Goal: Task Accomplishment & Management: Complete application form

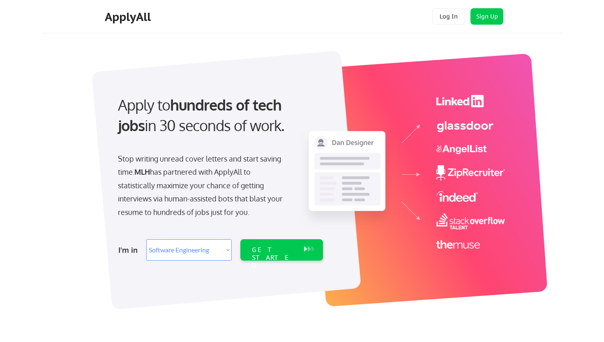
select select ""engineering""
click at [477, 20] on button "Sign Up" at bounding box center [487, 16] width 33 height 16
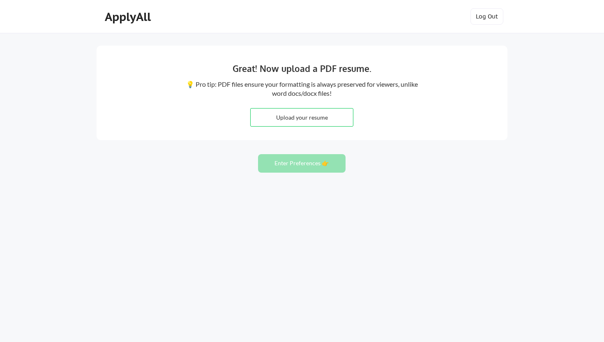
click at [323, 120] on input "file" at bounding box center [302, 118] width 102 height 18
type input "C:\fakepath\Jasmine_Wongphatarakul_Resume.pdf"
click at [278, 162] on button "Enter Preferences 👉" at bounding box center [302, 163] width 88 height 18
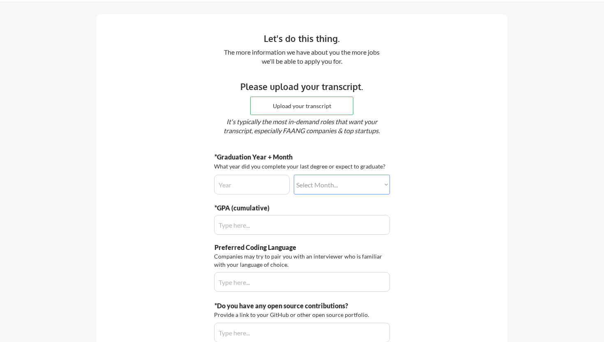
scroll to position [34, 0]
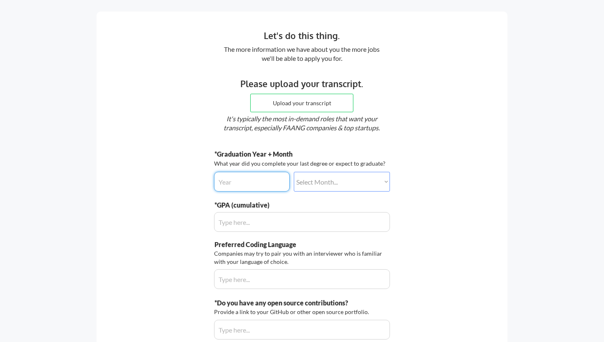
click at [262, 183] on input "input" at bounding box center [252, 182] width 76 height 20
type input "2027"
click at [317, 178] on select "Select Month... January February March April May June July August September Oct…" at bounding box center [342, 182] width 96 height 20
select select ""june""
click at [294, 172] on select "Select Month... January February March April May June July August September Oct…" at bounding box center [342, 182] width 96 height 20
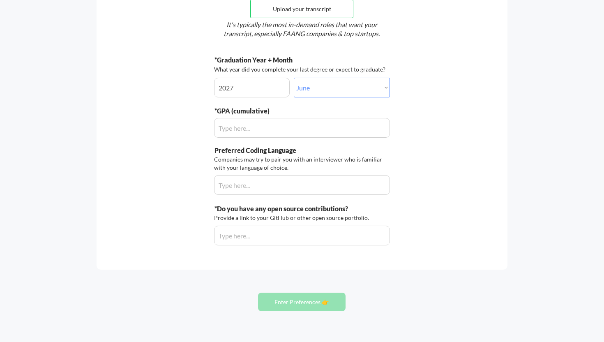
scroll to position [141, 0]
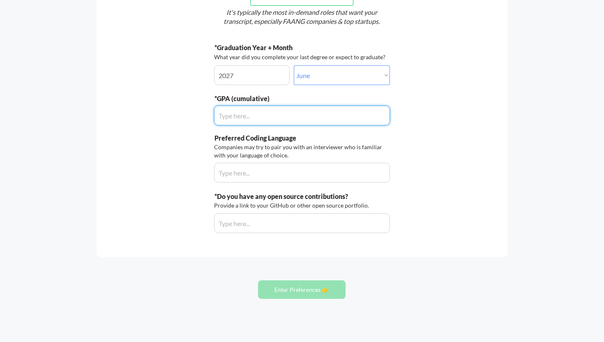
click at [266, 120] on input "input" at bounding box center [302, 116] width 176 height 20
click at [237, 113] on input "input" at bounding box center [302, 116] width 176 height 20
type input "3.7"
click at [225, 172] on input "input" at bounding box center [302, 173] width 176 height 20
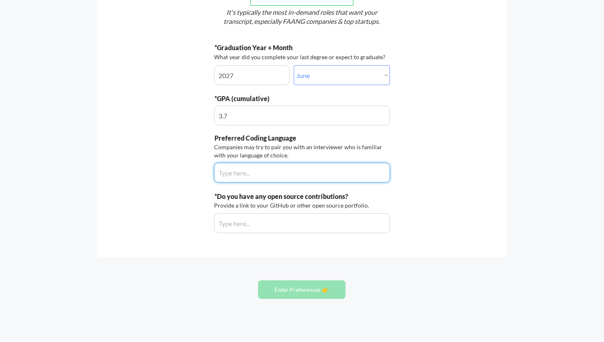
click at [195, 194] on div "Let's do this thing. The more information we have about you the more jobs we'll…" at bounding box center [302, 81] width 411 height 352
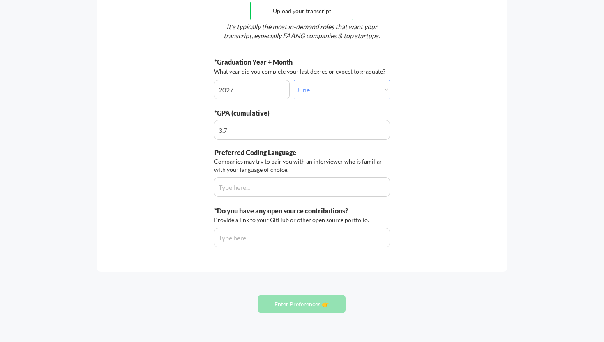
scroll to position [125, 0]
click at [224, 190] on input "input" at bounding box center [302, 188] width 176 height 20
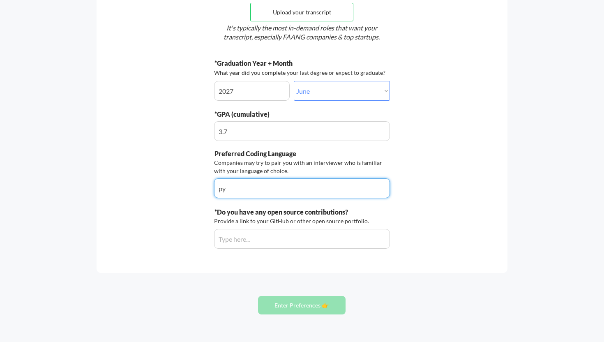
type input "p"
type input "Python"
click at [239, 245] on input "input" at bounding box center [302, 239] width 176 height 20
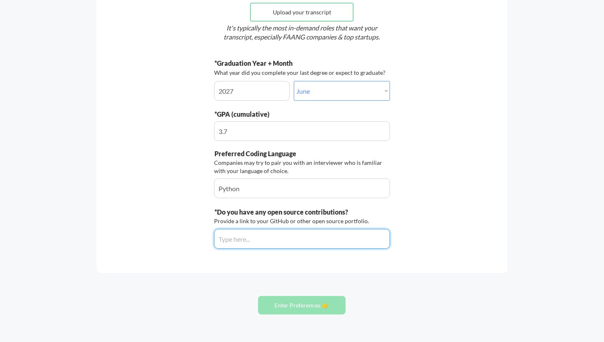
paste input "https://github.com/jjasminew"
type input "https://github.com/jjasminew"
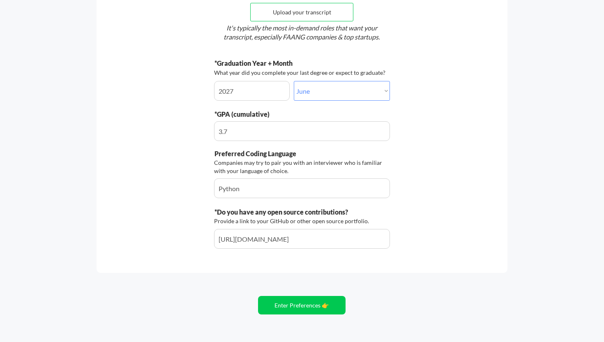
click at [291, 272] on div "Let's do this thing. The more information we have about you the more jobs we'll…" at bounding box center [302, 97] width 411 height 352
click at [286, 310] on button "Enter Preferences 👉" at bounding box center [302, 305] width 88 height 18
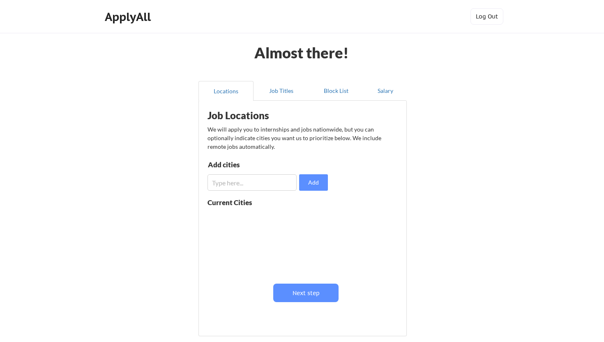
scroll to position [0, 0]
click at [257, 182] on input "input" at bounding box center [252, 182] width 89 height 16
type input "[GEOGRAPHIC_DATA]"
click at [314, 182] on button "Add" at bounding box center [313, 182] width 29 height 16
click at [303, 220] on button at bounding box center [303, 218] width 6 height 6
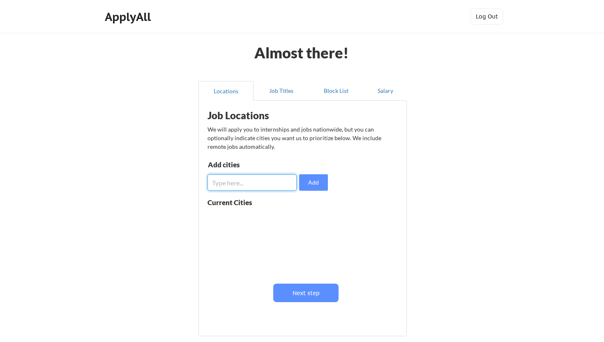
click at [246, 178] on input "input" at bounding box center [252, 182] width 89 height 16
click at [175, 215] on div "Almost there! Locations Job Titles Block List Salary Job Locations We will appl…" at bounding box center [302, 205] width 604 height 411
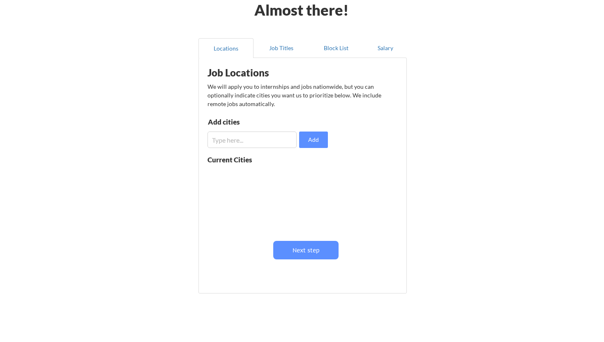
scroll to position [69, 0]
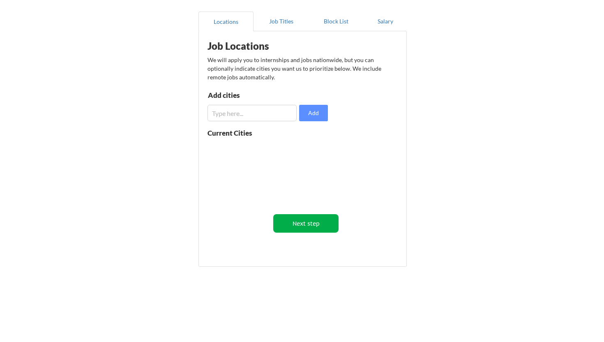
click at [301, 219] on button "Next step" at bounding box center [305, 223] width 65 height 18
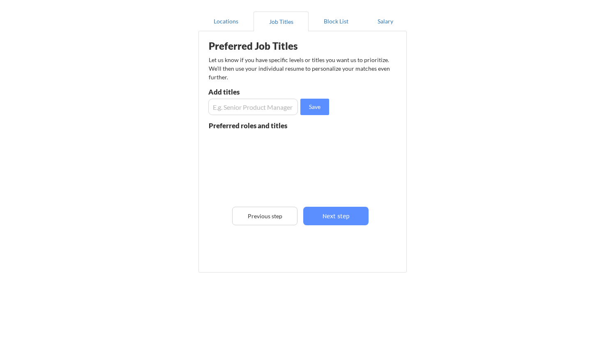
click at [274, 113] on input "input" at bounding box center [253, 107] width 90 height 16
type input "Software Engineer Intern"
click at [319, 106] on button "Save" at bounding box center [314, 107] width 29 height 16
click at [340, 223] on button "Next step" at bounding box center [335, 216] width 65 height 18
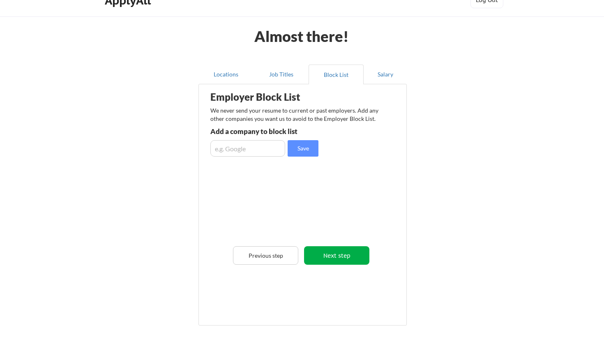
scroll to position [0, 0]
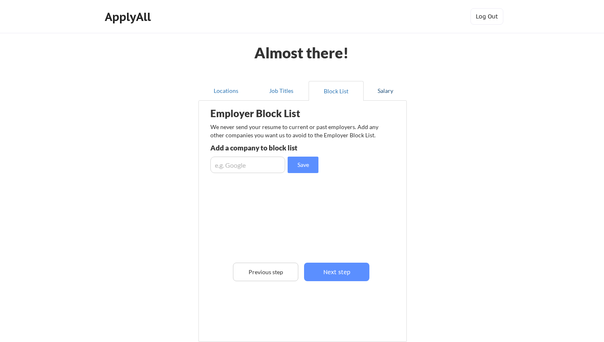
click at [379, 95] on button "Salary" at bounding box center [385, 91] width 43 height 20
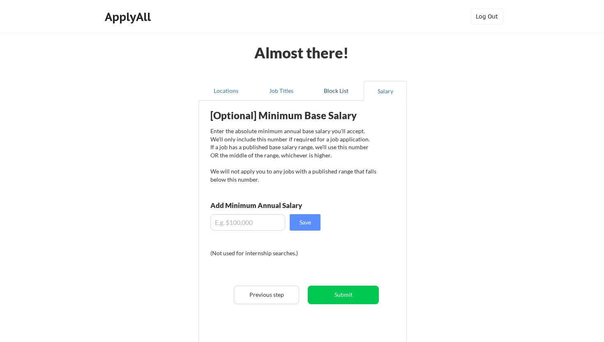
click at [337, 90] on button "Block List" at bounding box center [336, 91] width 55 height 20
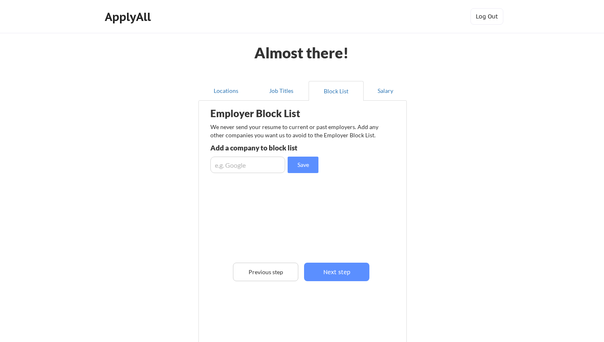
click at [242, 172] on input "input" at bounding box center [247, 165] width 75 height 16
type input "Snap"
click at [208, 209] on div "Employer Block List We never send your resume to current or past employers. Add…" at bounding box center [302, 209] width 199 height 213
drag, startPoint x: 248, startPoint y: 167, endPoint x: 204, endPoint y: 168, distance: 43.6
click at [204, 168] on div "Employer Block List We never send your resume to current or past employers. Add…" at bounding box center [302, 209] width 199 height 213
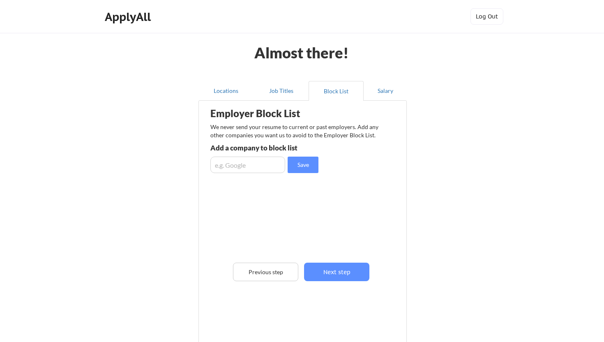
click at [196, 202] on div "Locations Job Titles Block List Salary Employer Block List We never send your r…" at bounding box center [302, 216] width 218 height 284
click at [238, 88] on button "Locations" at bounding box center [226, 91] width 55 height 20
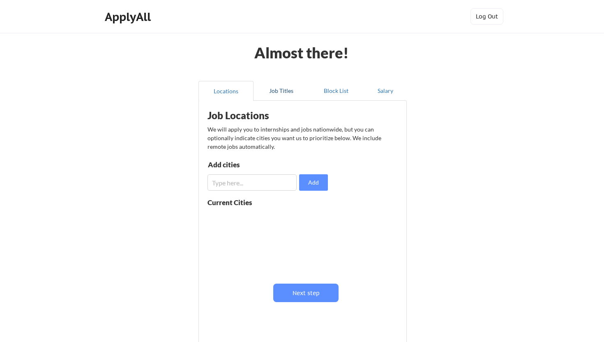
click at [268, 91] on button "Job Titles" at bounding box center [281, 91] width 55 height 20
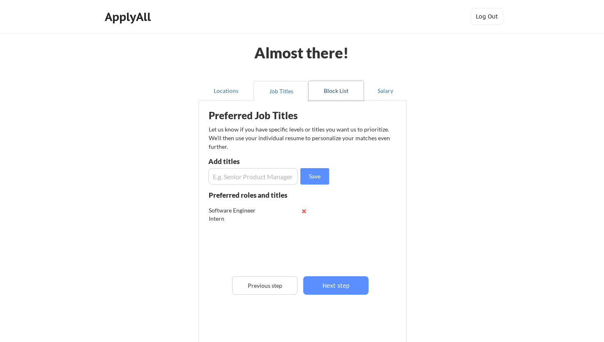
click at [327, 95] on button "Block List" at bounding box center [336, 91] width 55 height 20
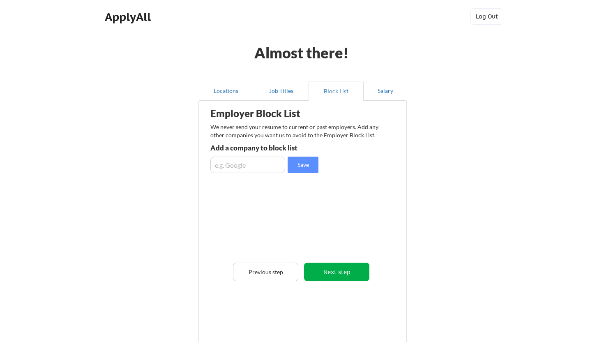
click at [319, 275] on button "Next step" at bounding box center [336, 272] width 65 height 18
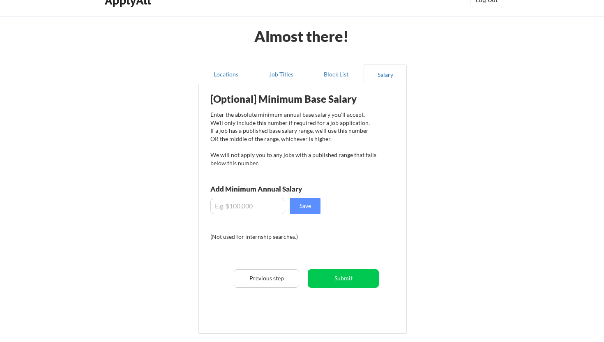
scroll to position [19, 0]
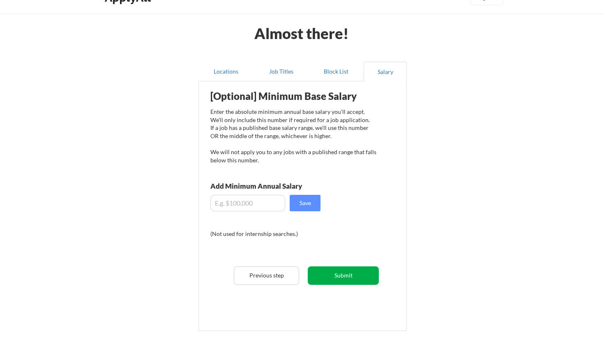
click at [323, 277] on button "Submit" at bounding box center [343, 275] width 71 height 18
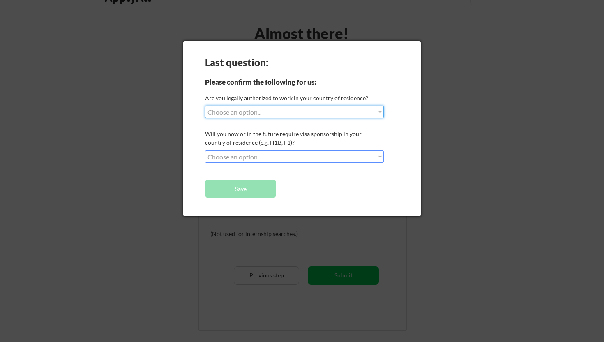
click at [298, 114] on select "Choose an option... Yes, I am a US Citizen Yes, I am a Canadian Citizen Yes, I …" at bounding box center [294, 112] width 179 height 12
select select ""yes__i_am_a_us_citizen""
click at [205, 106] on select "Choose an option... Yes, I am a US Citizen Yes, I am a Canadian Citizen Yes, I …" at bounding box center [294, 112] width 179 height 12
click at [245, 157] on select "Choose an option... No, I will not need sponsorship Yes, I will need sponsorship" at bounding box center [294, 156] width 179 height 12
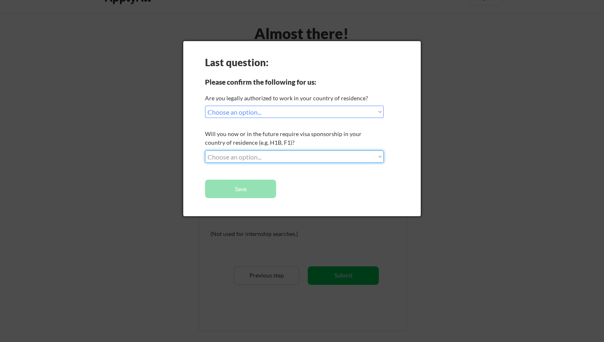
select select ""no__i_will_not_need_sponsorship""
click at [205, 150] on select "Choose an option... No, I will not need sponsorship Yes, I will need sponsorship" at bounding box center [294, 156] width 179 height 12
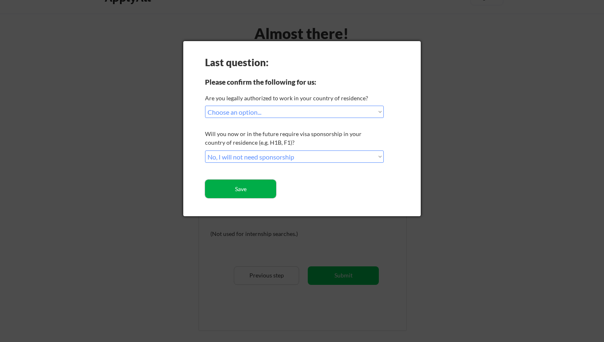
click at [228, 193] on button "Save" at bounding box center [240, 189] width 71 height 18
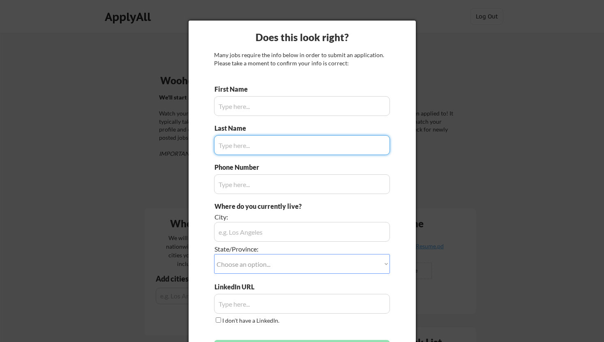
type input "[PERSON_NAME]"
type input "[PHONE_NUMBER]"
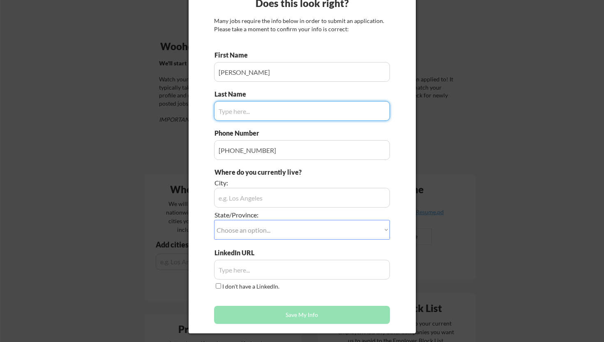
scroll to position [23, 0]
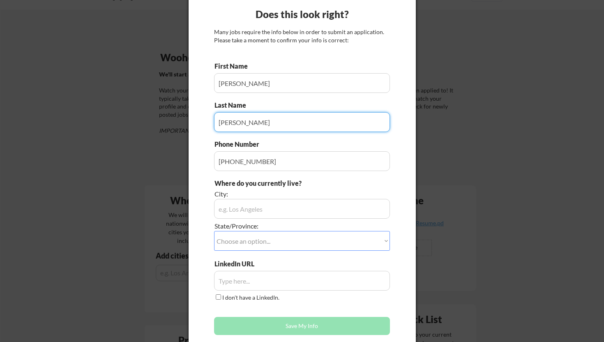
type input "[PERSON_NAME]"
click at [248, 212] on input "input" at bounding box center [302, 209] width 176 height 20
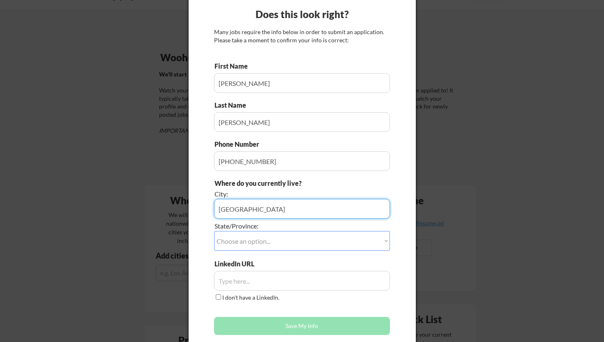
type input "[GEOGRAPHIC_DATA]"
click at [245, 245] on select "Choose an option... Other/Not Applicable [US_STATE] [US_STATE] [GEOGRAPHIC_DATA…" at bounding box center [302, 241] width 176 height 20
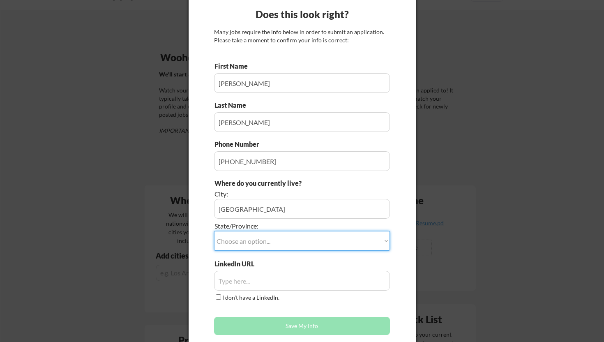
select select ""[US_STATE]""
click at [214, 231] on select "Choose an option... Other/Not Applicable [US_STATE] [US_STATE] [GEOGRAPHIC_DATA…" at bounding box center [302, 241] width 176 height 20
click at [243, 283] on input "input" at bounding box center [302, 281] width 176 height 20
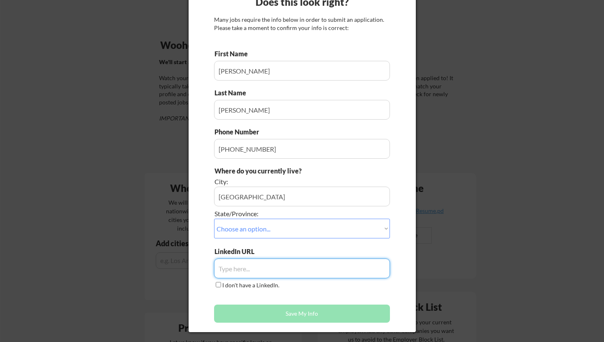
scroll to position [37, 0]
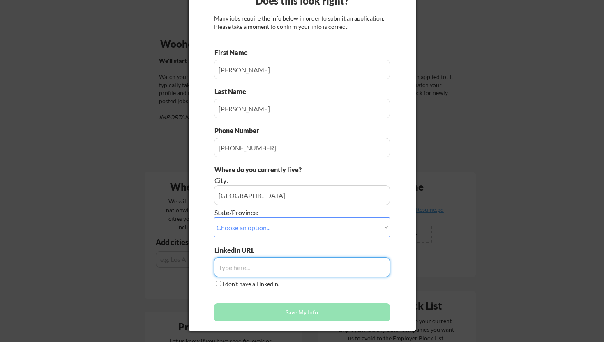
paste input "https://www.linkedin.com/in/jasmine-wongphatarakul/"
type input "https://www.linkedin.com/in/jasmine-wongphatarakul/"
click at [318, 298] on div "First Name Last Name Phone Number Where do you currently live? City: State/Prov…" at bounding box center [302, 186] width 176 height 277
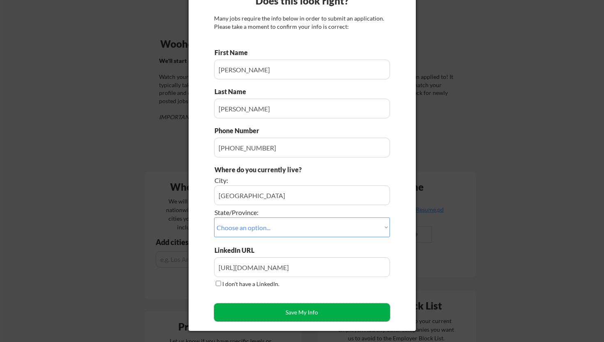
click at [301, 314] on button "Save My Info" at bounding box center [302, 312] width 176 height 18
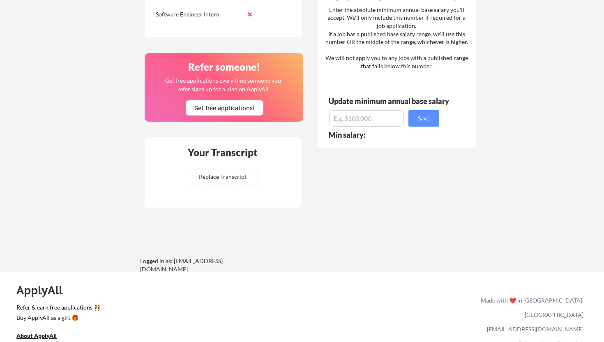
scroll to position [530, 0]
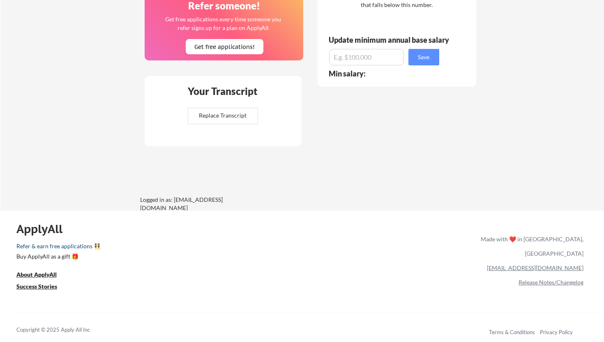
click at [67, 249] on link "Refer & earn free applications 👯‍♀️" at bounding box center [162, 247] width 293 height 9
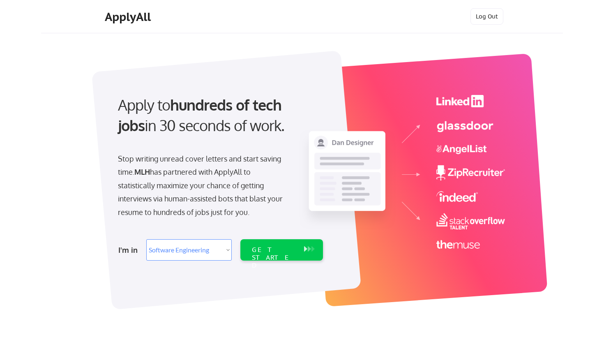
select select ""engineering""
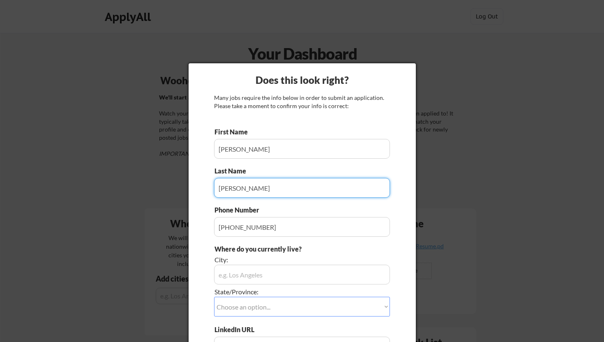
scroll to position [6, 0]
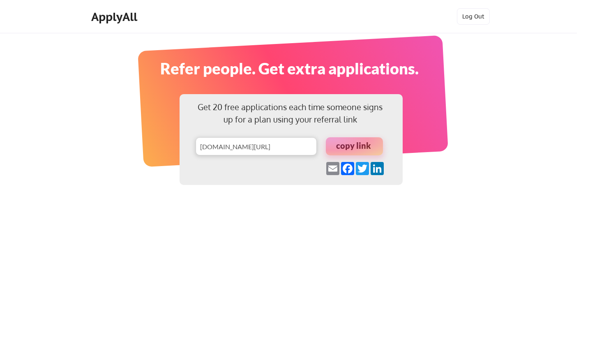
scroll to position [15, 0]
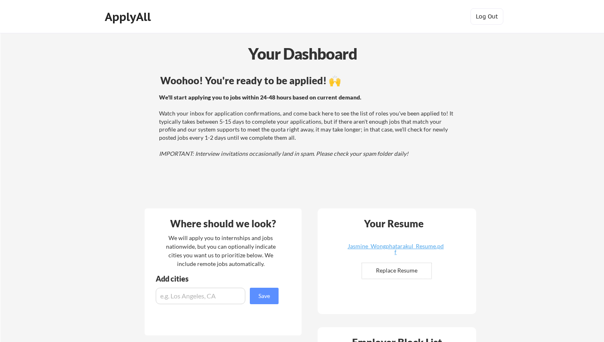
click at [374, 276] on input "file" at bounding box center [396, 271] width 69 height 16
click at [136, 18] on div "ApplyAll" at bounding box center [129, 17] width 49 height 14
click at [486, 18] on button "Log Out" at bounding box center [487, 16] width 33 height 16
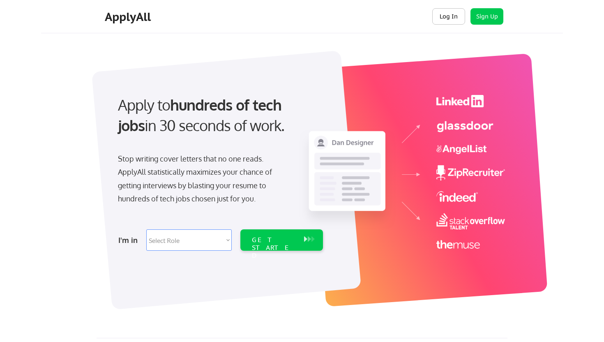
click at [454, 14] on button "Log In" at bounding box center [448, 16] width 33 height 16
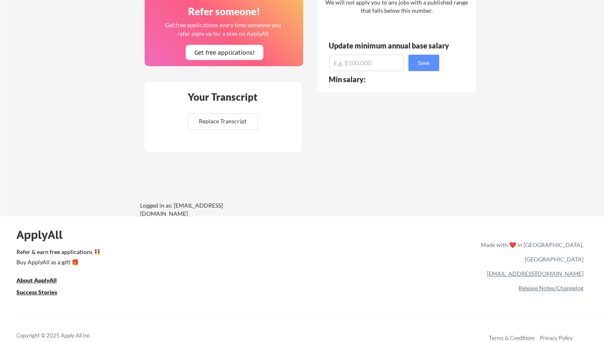
scroll to position [530, 0]
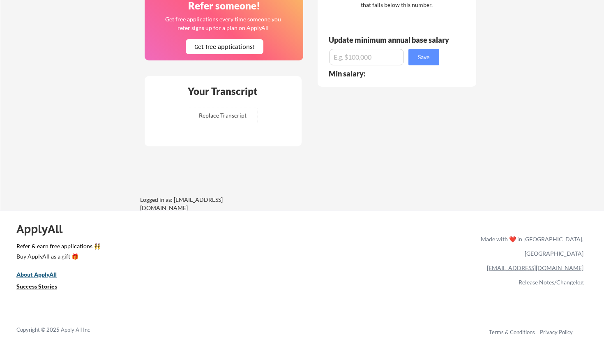
click at [44, 274] on u "About ApplyAll" at bounding box center [36, 274] width 40 height 7
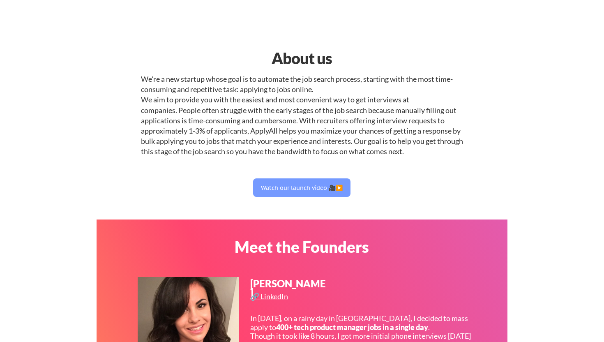
select select ""engineering""
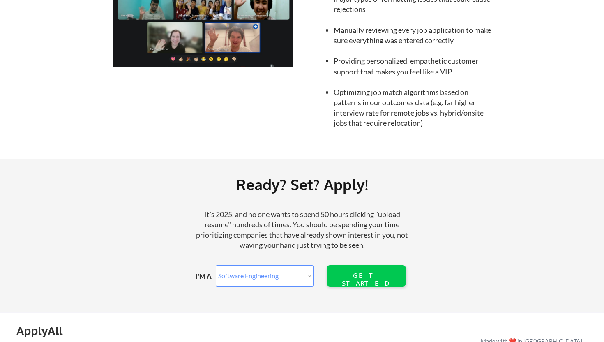
scroll to position [937, 0]
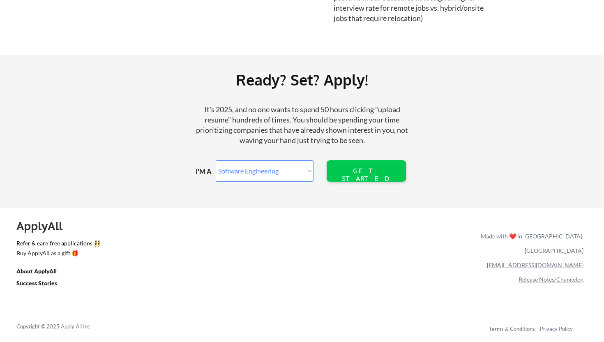
click at [532, 276] on link "Release Notes/Changelog" at bounding box center [551, 279] width 65 height 7
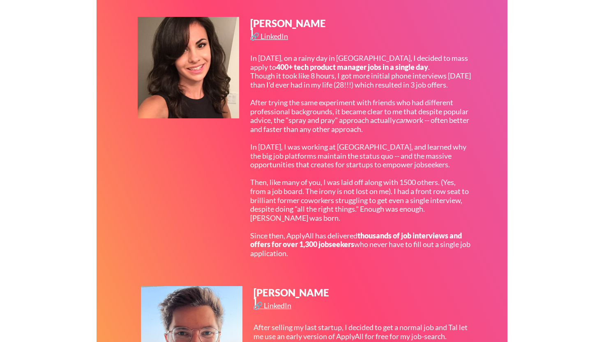
scroll to position [0, 0]
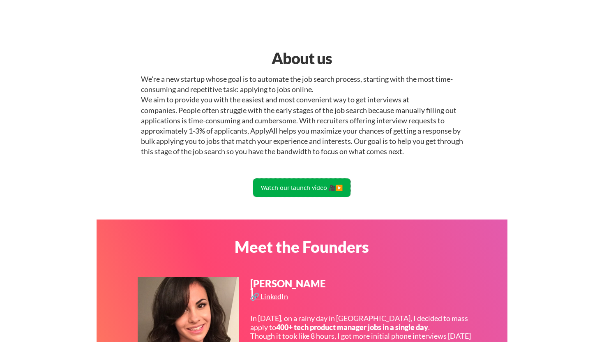
click at [313, 187] on button "Watch our launch video 🎥▶️" at bounding box center [301, 187] width 97 height 18
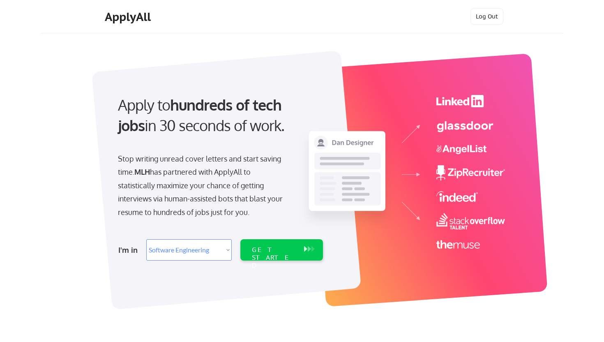
select select ""engineering""
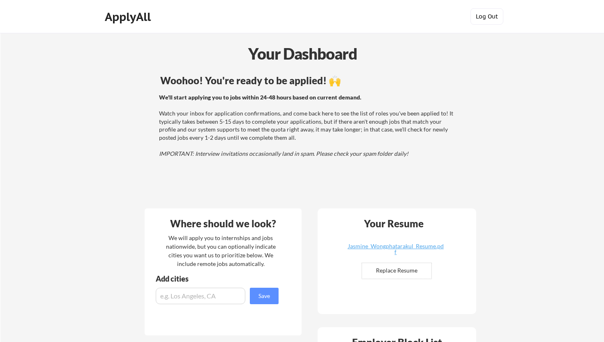
click at [491, 13] on button "Log Out" at bounding box center [487, 16] width 33 height 16
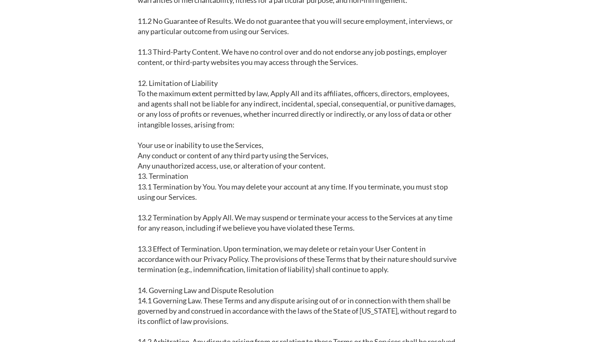
scroll to position [1402, 0]
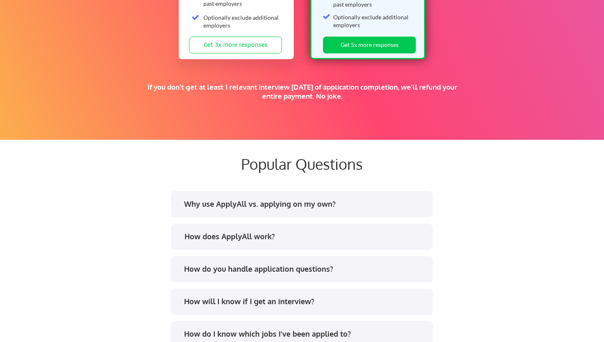
scroll to position [1546, 0]
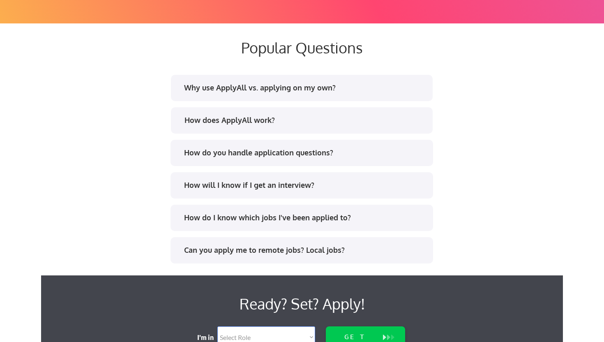
click at [262, 122] on div "How does ApplyAll work?" at bounding box center [305, 120] width 241 height 10
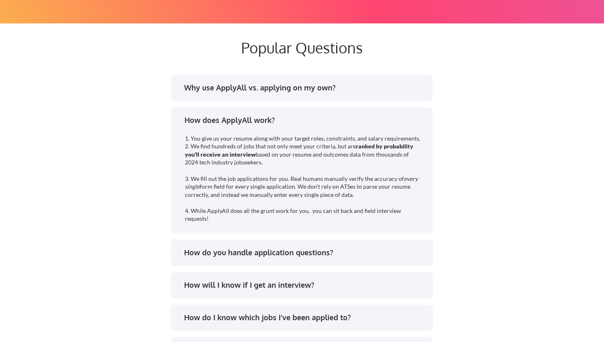
click at [263, 123] on div "How does ApplyAll work?" at bounding box center [305, 120] width 241 height 10
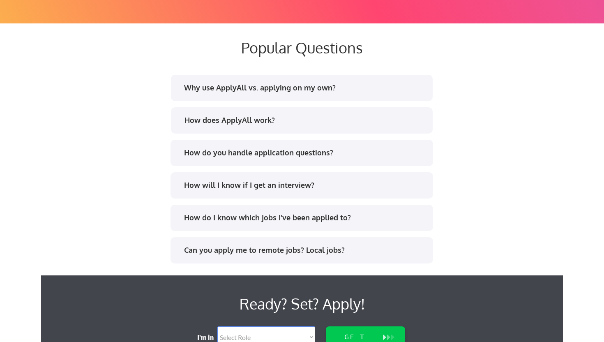
click at [247, 164] on div "How do you handle application questions?" at bounding box center [302, 153] width 263 height 26
click at [244, 151] on div "How do you handle application questions?" at bounding box center [304, 153] width 241 height 10
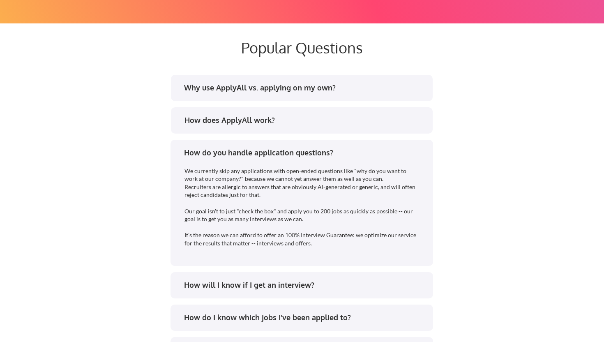
click at [243, 151] on div "How do you handle application questions?" at bounding box center [304, 153] width 241 height 10
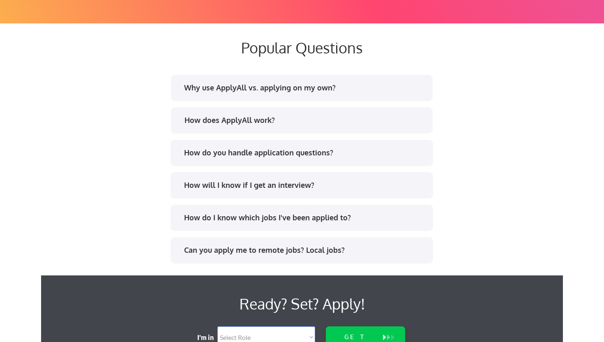
click at [224, 185] on div "How will I know if I get an interview?" at bounding box center [304, 185] width 241 height 10
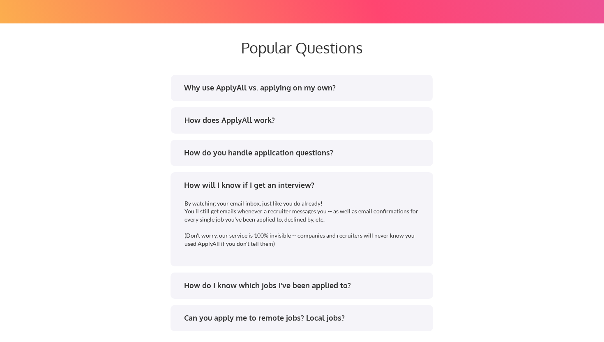
click at [224, 185] on div "How will I know if I get an interview?" at bounding box center [304, 185] width 241 height 10
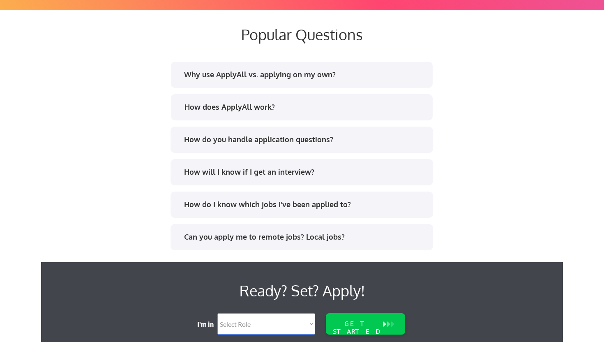
scroll to position [1560, 0]
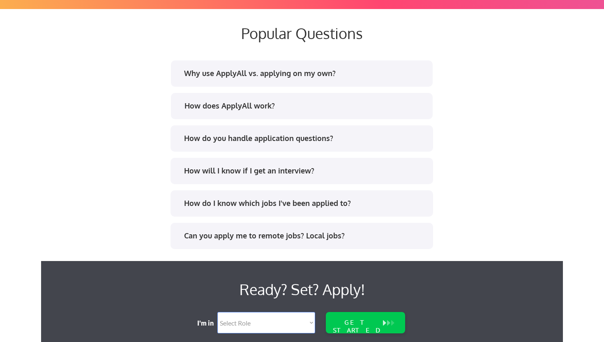
click at [218, 204] on div "How do I know which jobs I've been applied to?" at bounding box center [304, 203] width 241 height 10
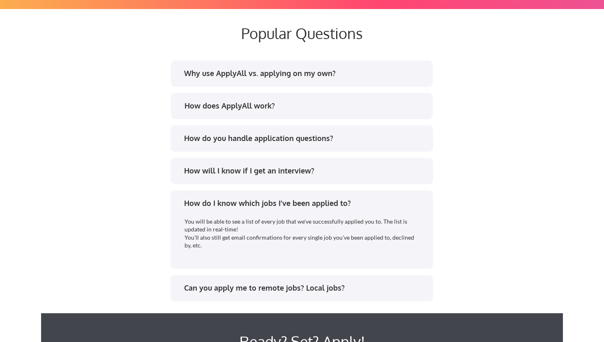
click at [218, 203] on div "How do I know which jobs I've been applied to?" at bounding box center [304, 203] width 241 height 10
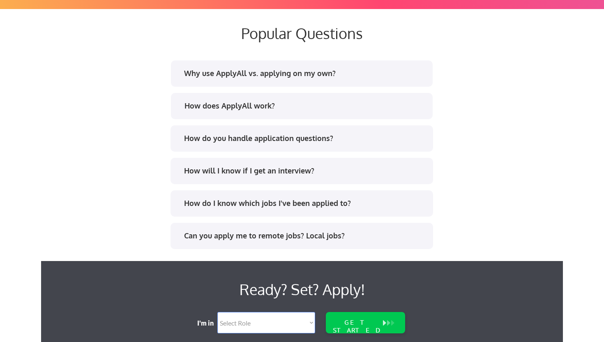
click at [210, 231] on div "Can you apply me to remote jobs? Local jobs?" at bounding box center [304, 236] width 241 height 10
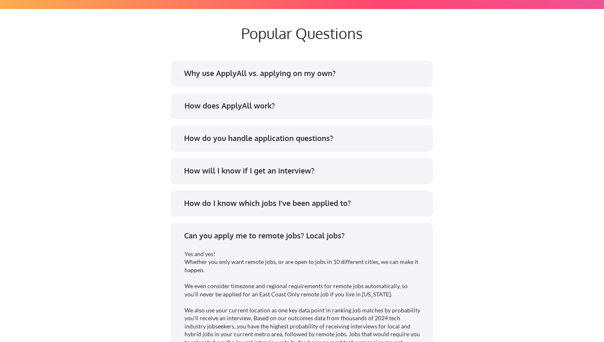
click at [210, 231] on div "Can you apply me to remote jobs? Local jobs?" at bounding box center [304, 236] width 241 height 10
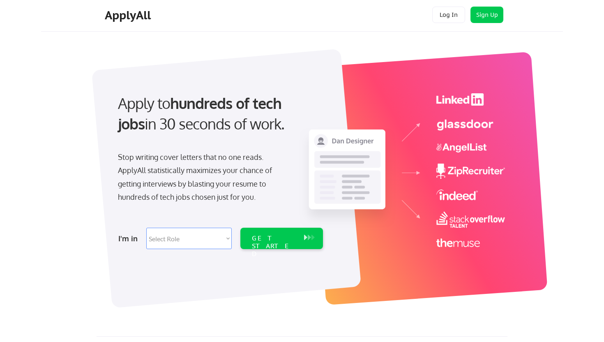
scroll to position [0, 0]
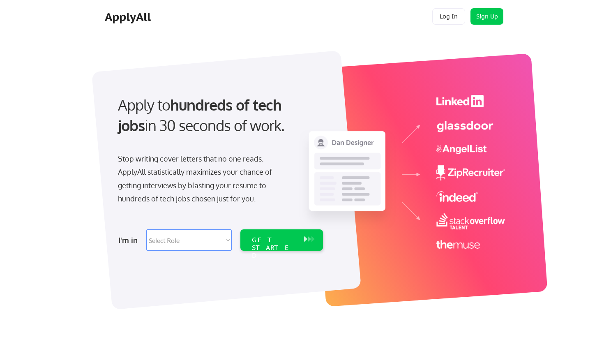
select select ""engineering""
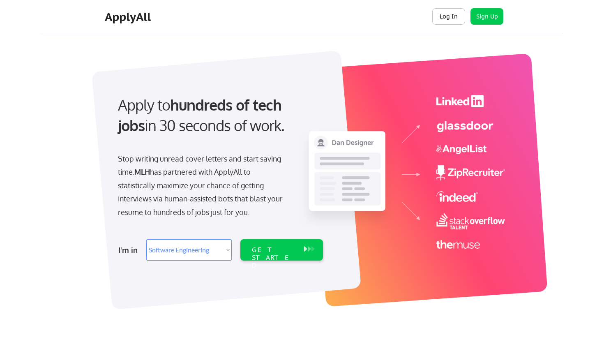
click at [439, 16] on button "Log In" at bounding box center [448, 16] width 33 height 16
select select ""engineering""
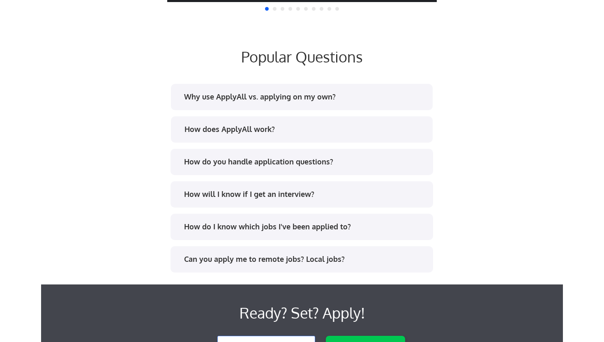
scroll to position [1033, 0]
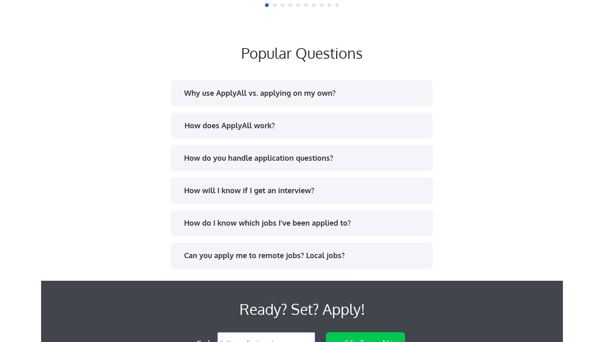
click at [412, 95] on div "Why use ApplyAll vs. applying on my own?" at bounding box center [304, 93] width 241 height 10
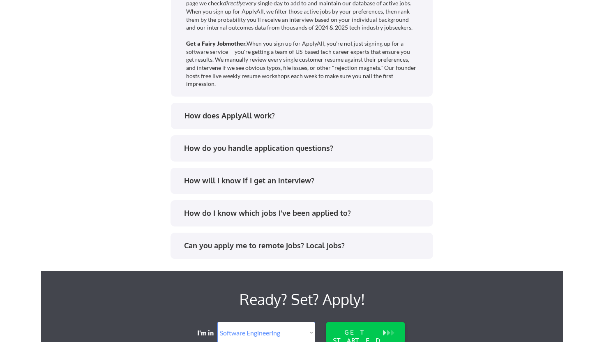
scroll to position [1387, 0]
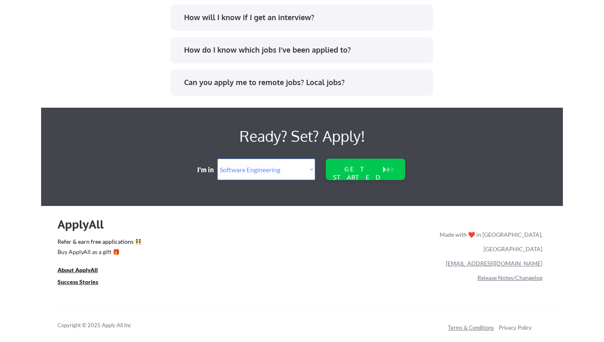
click at [451, 329] on link "Terms & Conditions" at bounding box center [471, 327] width 46 height 7
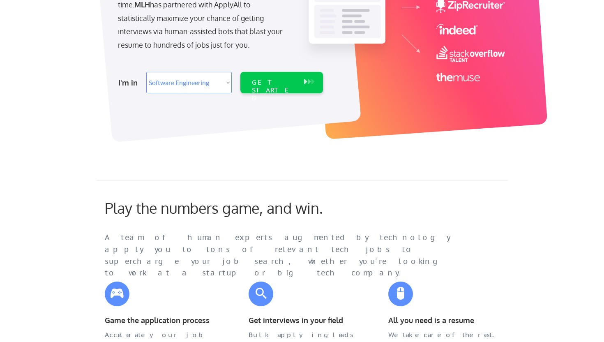
scroll to position [0, 0]
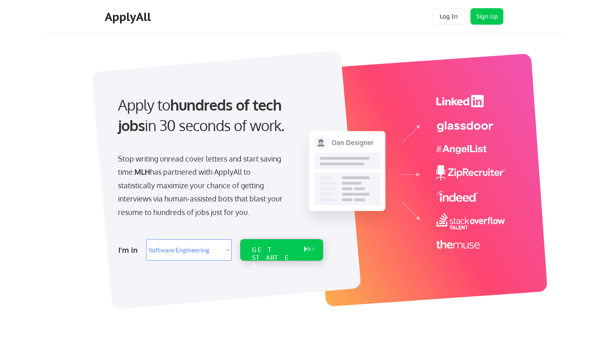
click at [269, 246] on div "GET STARTED" at bounding box center [274, 258] width 44 height 24
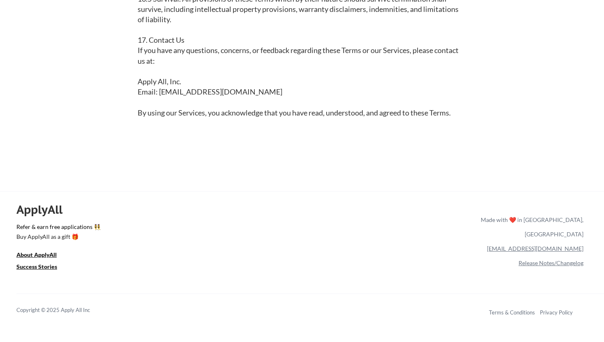
scroll to position [2007, 0]
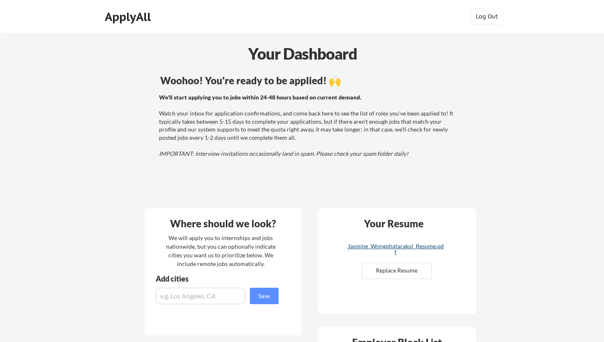
click at [404, 248] on div "Jasmine_Wongphatarakul_Resume.pdf" at bounding box center [396, 249] width 98 height 12
click at [130, 21] on div "ApplyAll" at bounding box center [129, 17] width 49 height 14
click at [132, 25] on div "ApplyAll" at bounding box center [129, 18] width 65 height 21
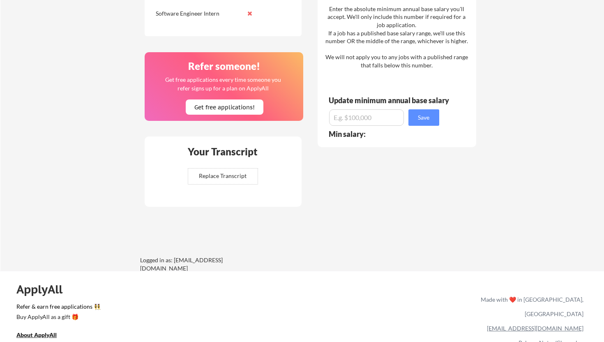
scroll to position [530, 0]
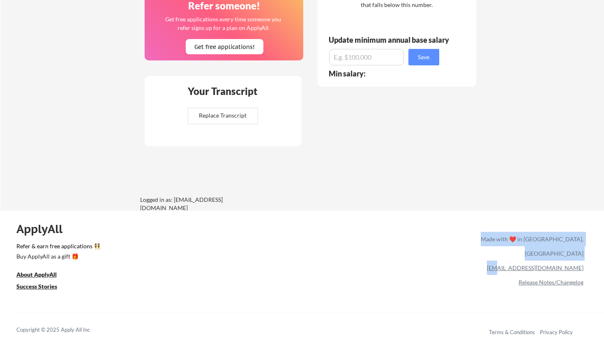
drag, startPoint x: 589, startPoint y: 254, endPoint x: 542, endPoint y: 255, distance: 46.9
click at [542, 255] on div "ApplyAll Refer & earn free applications 👯‍♀️ Buy ApplyAll as a gift 🎁 About App…" at bounding box center [302, 281] width 604 height 130
click at [529, 261] on div "[EMAIL_ADDRESS][DOMAIN_NAME]" at bounding box center [531, 268] width 106 height 14
drag, startPoint x: 585, startPoint y: 254, endPoint x: 577, endPoint y: 254, distance: 8.6
click at [576, 254] on div "ApplyAll Refer & earn free applications 👯‍♀️ Buy ApplyAll as a gift 🎁 About App…" at bounding box center [302, 281] width 604 height 130
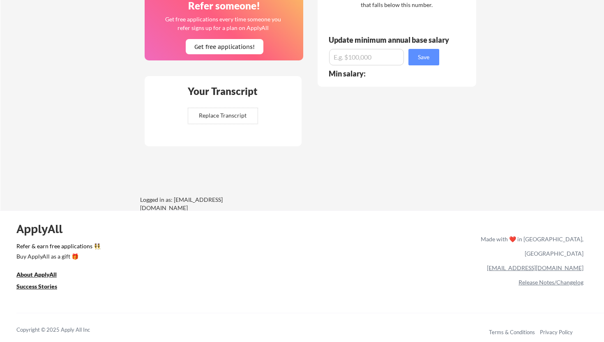
click at [587, 252] on div "ApplyAll Refer & earn free applications 👯‍♀️ Buy ApplyAll as a gift 🎁 About App…" at bounding box center [302, 281] width 604 height 130
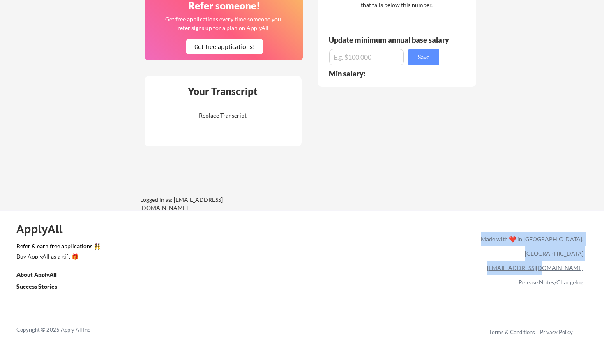
click at [583, 254] on div "ApplyAll Refer & earn free applications 👯‍♀️ Buy ApplyAll as a gift 🎁 About App…" at bounding box center [302, 281] width 604 height 130
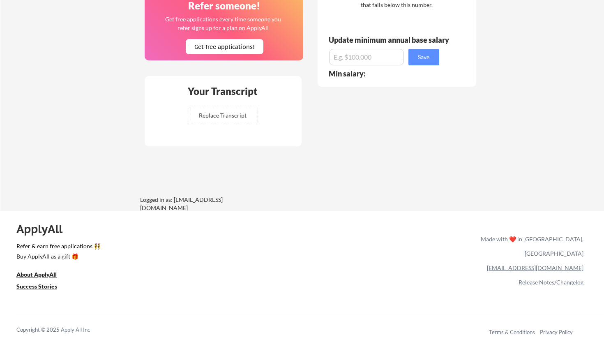
click at [584, 254] on div "ApplyAll Refer & earn free applications 👯‍♀️ Buy ApplyAll as a gift 🎁 About App…" at bounding box center [302, 281] width 604 height 130
copy link "[EMAIL_ADDRESS][DOMAIN_NAME]"
click at [425, 256] on div "ApplyAll Refer & earn free applications 👯‍♀️ Buy ApplyAll as a gift 🎁 About App…" at bounding box center [302, 281] width 604 height 130
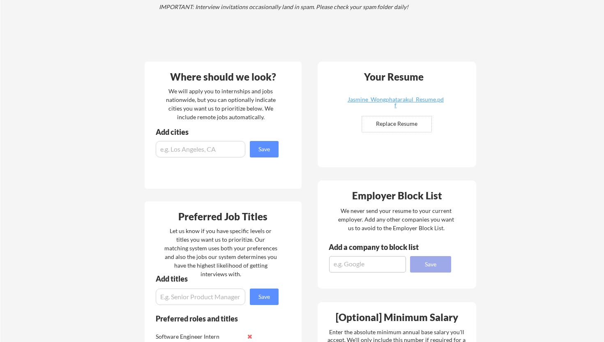
scroll to position [0, 0]
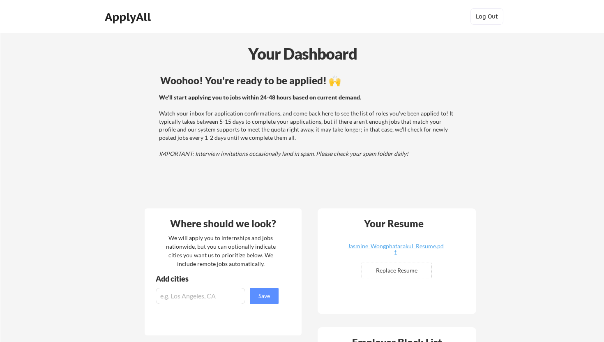
click at [144, 18] on div "ApplyAll" at bounding box center [129, 17] width 49 height 14
click at [490, 10] on button "Log Out" at bounding box center [487, 16] width 33 height 16
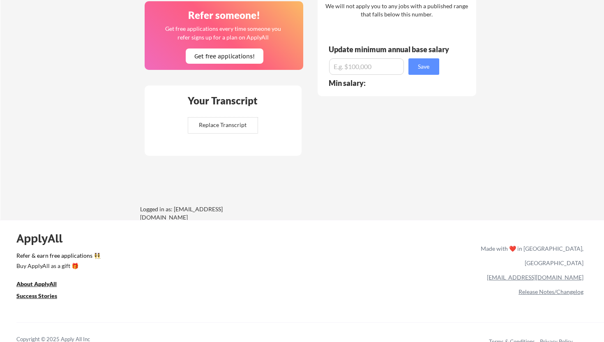
scroll to position [526, 0]
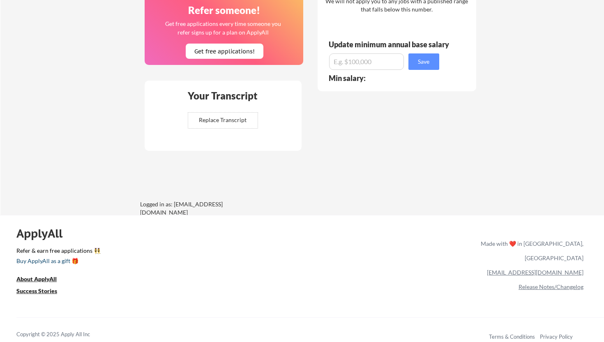
click at [46, 260] on div "Buy ApplyAll as a gift 🎁" at bounding box center [57, 261] width 82 height 6
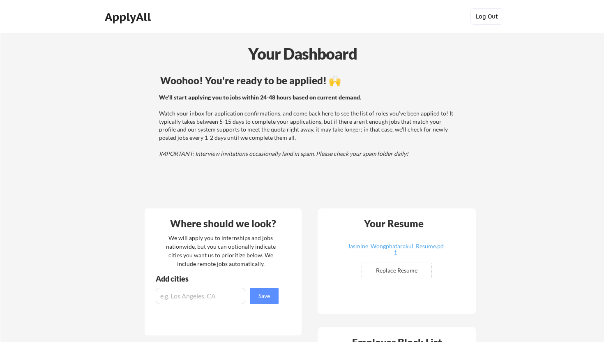
click at [488, 14] on button "Log Out" at bounding box center [487, 16] width 33 height 16
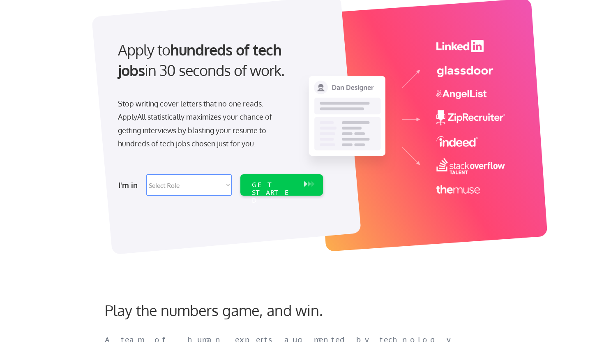
scroll to position [60, 0]
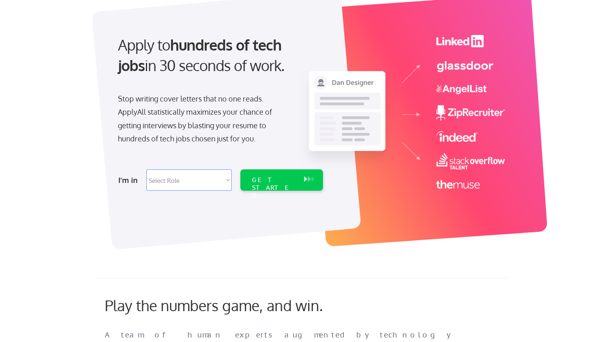
click at [199, 176] on select "Select Role Software Engineering Product Management Customer Success Sales UI/U…" at bounding box center [189, 179] width 86 height 21
select select ""product""
click at [146, 169] on select "Select Role Software Engineering Product Management Customer Success Sales UI/U…" at bounding box center [189, 179] width 86 height 21
select select ""product""
click at [203, 182] on select "Select Role Software Engineering Product Management Customer Success Sales UI/U…" at bounding box center [189, 179] width 86 height 21
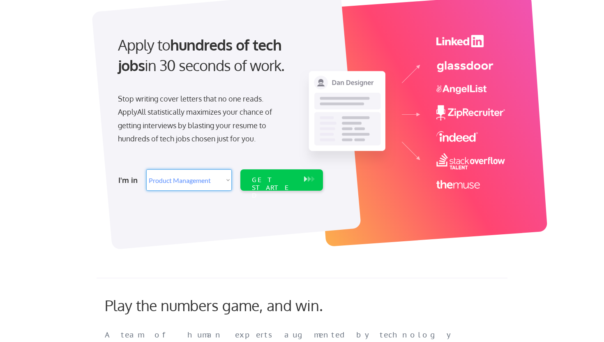
select select ""engineering""
click at [146, 169] on select "Select Role Software Engineering Product Management Customer Success Sales UI/U…" at bounding box center [189, 179] width 86 height 21
select select ""engineering""
click at [262, 179] on div "GET STARTED" at bounding box center [274, 188] width 44 height 24
